Goal: Task Accomplishment & Management: Complete application form

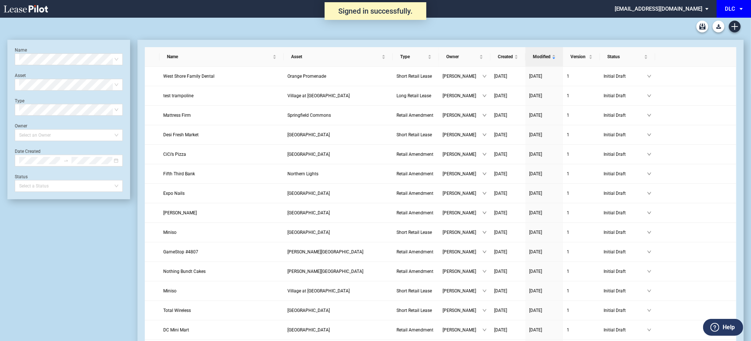
click at [738, 10] on md-select-value "DLC" at bounding box center [736, 8] width 25 height 17
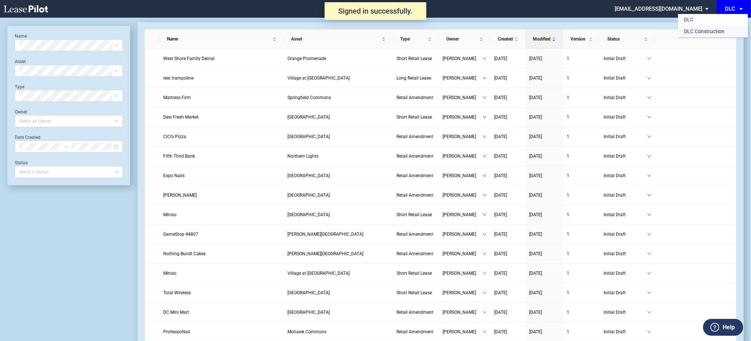
click at [728, 29] on md-option "DLC Construction" at bounding box center [713, 32] width 70 height 12
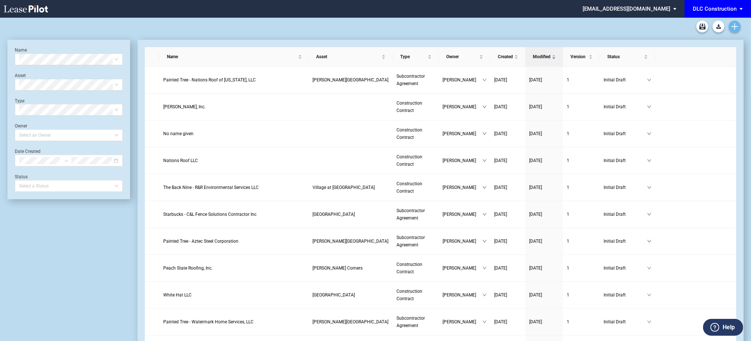
click at [734, 29] on icon "Create new document" at bounding box center [735, 26] width 7 height 7
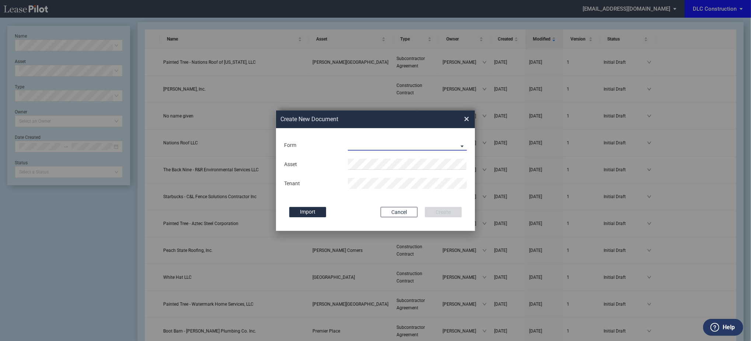
click at [394, 142] on md-select "Construction Contract Subcontractor Agreement" at bounding box center [407, 145] width 119 height 11
click at [399, 166] on div "Subcontractor Agreement" at bounding box center [382, 164] width 66 height 8
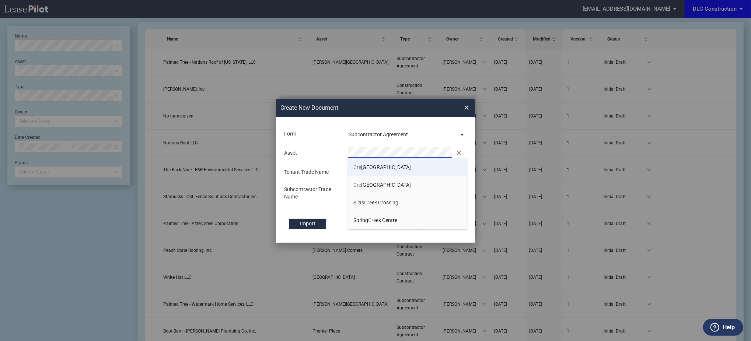
click at [382, 161] on li "Cre ekside Plaza" at bounding box center [407, 168] width 119 height 18
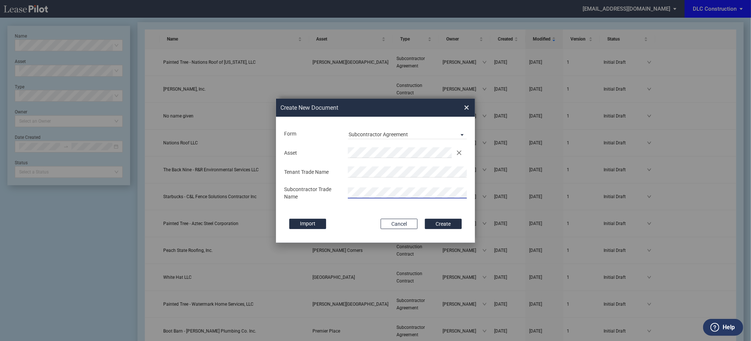
click at [425, 219] on button "Create" at bounding box center [443, 224] width 37 height 10
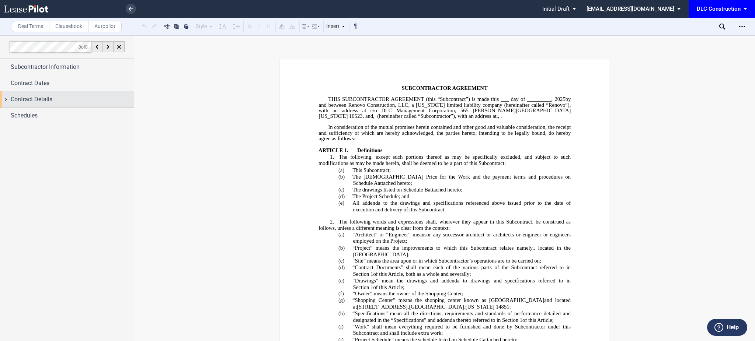
click at [38, 102] on span "Contract Details" at bounding box center [32, 99] width 42 height 9
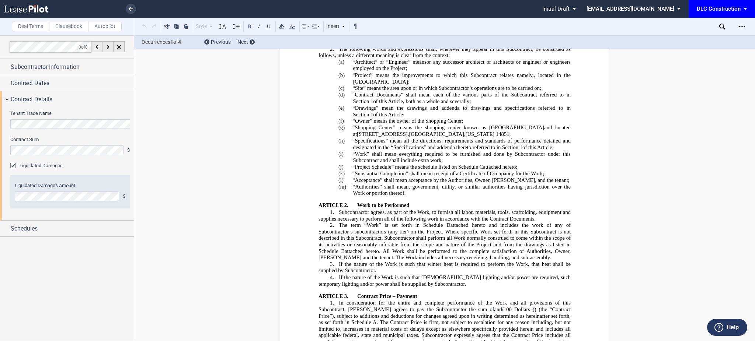
scroll to position [323, 0]
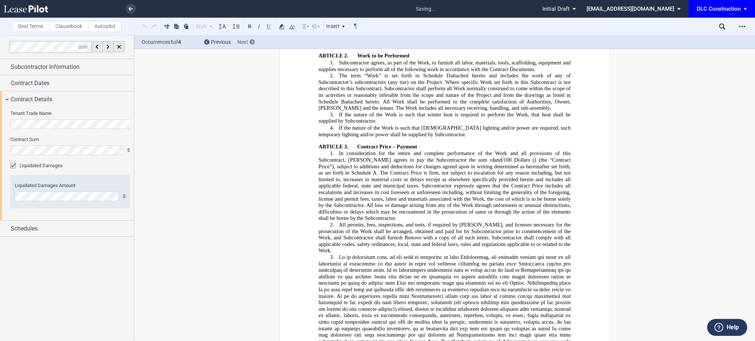
click at [254, 39] on div "Next" at bounding box center [245, 42] width 17 height 7
click at [254, 45] on div "Next" at bounding box center [245, 42] width 17 height 7
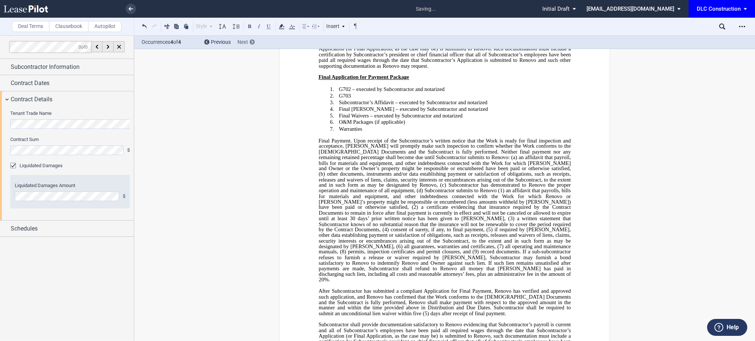
scroll to position [4829, 0]
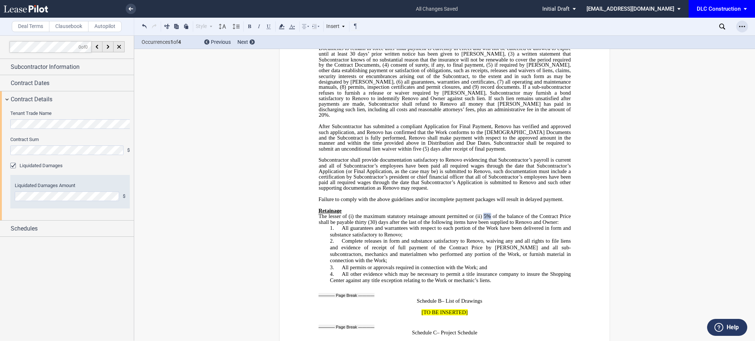
click at [741, 32] on div "Open Lease options menu" at bounding box center [742, 27] width 12 height 12
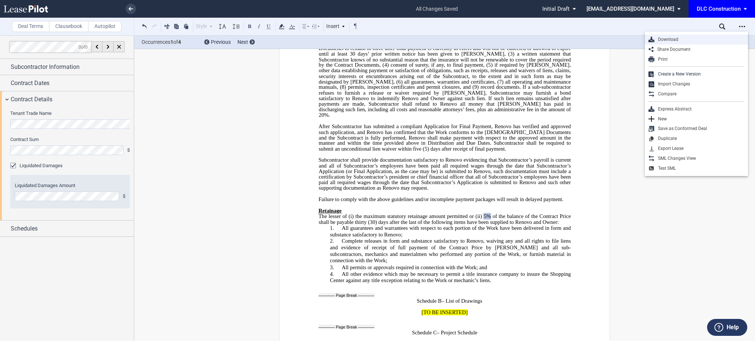
click at [688, 40] on div "Download" at bounding box center [699, 39] width 90 height 6
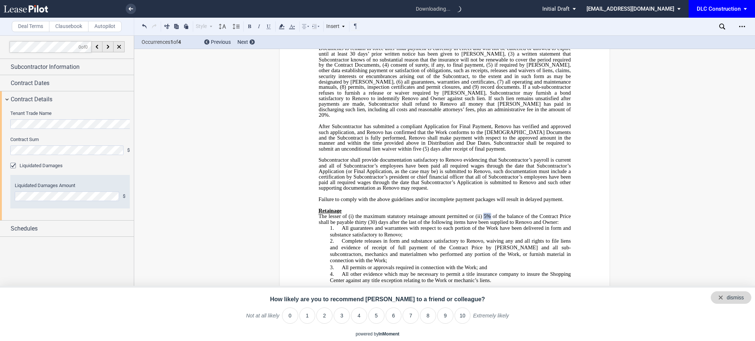
click at [736, 300] on div "dismiss" at bounding box center [735, 298] width 17 height 7
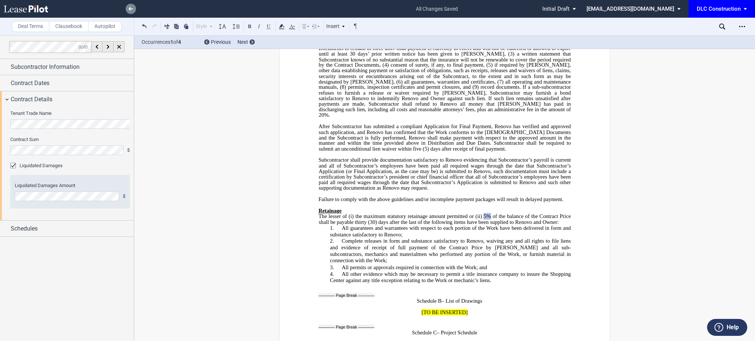
click at [127, 11] on link at bounding box center [131, 9] width 10 height 10
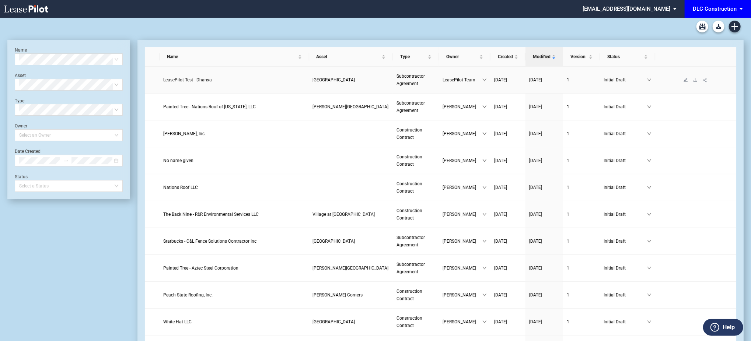
click at [695, 82] on link at bounding box center [696, 79] width 10 height 5
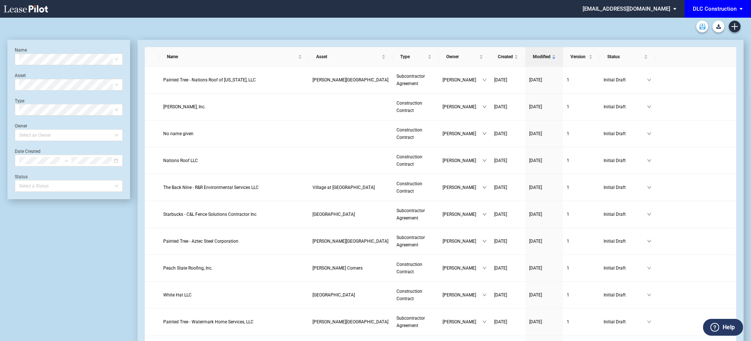
click at [700, 29] on link "Archive" at bounding box center [703, 27] width 12 height 12
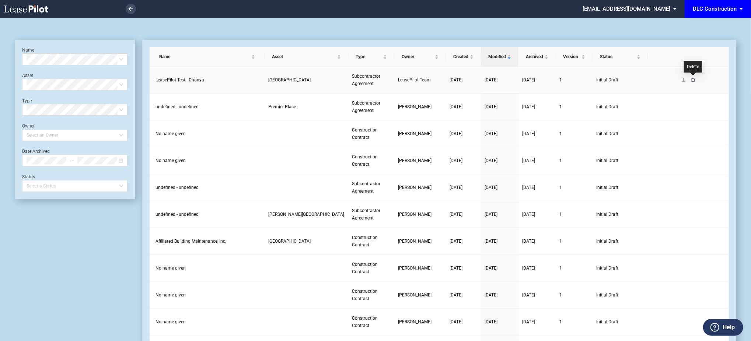
click at [693, 80] on icon "delete" at bounding box center [693, 80] width 4 height 4
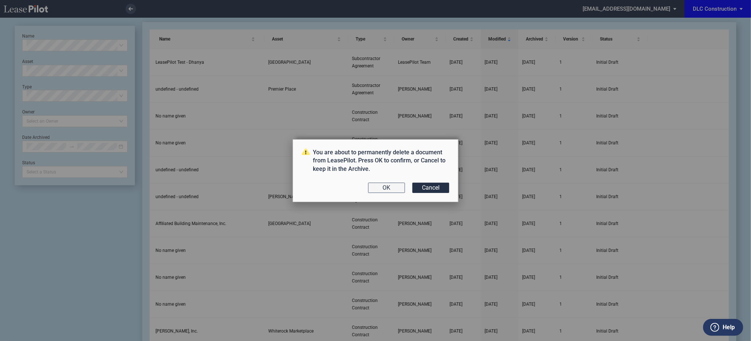
click at [386, 190] on button "OK" at bounding box center [386, 188] width 37 height 10
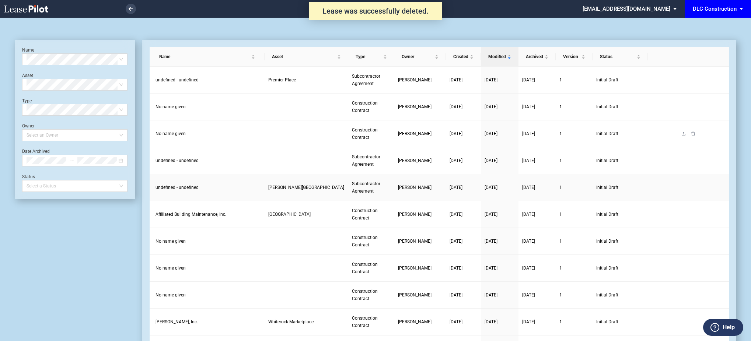
scroll to position [18, 0]
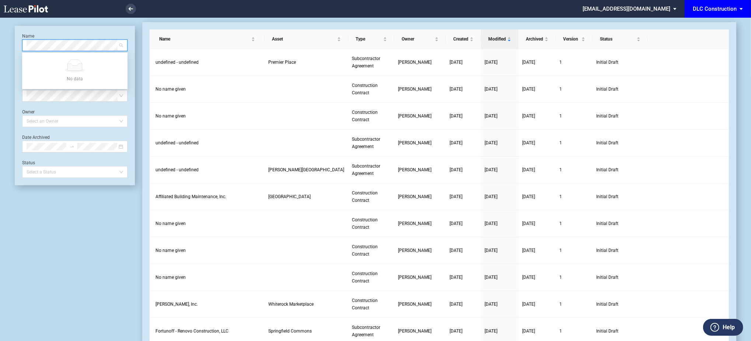
click at [42, 9] on icon at bounding box center [26, 8] width 44 height 7
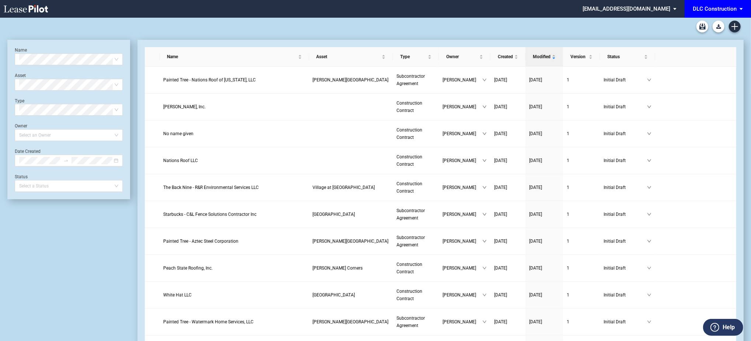
click at [669, 5] on md-select "[EMAIL_ADDRESS][DOMAIN_NAME] Change Password 2-Factor Authentication Admin Area…" at bounding box center [632, 8] width 101 height 17
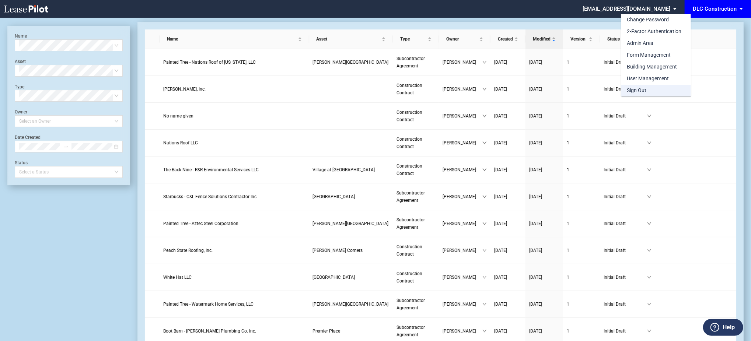
click at [657, 94] on md-option "Sign Out" at bounding box center [656, 91] width 70 height 12
